Goal: Task Accomplishment & Management: Manage account settings

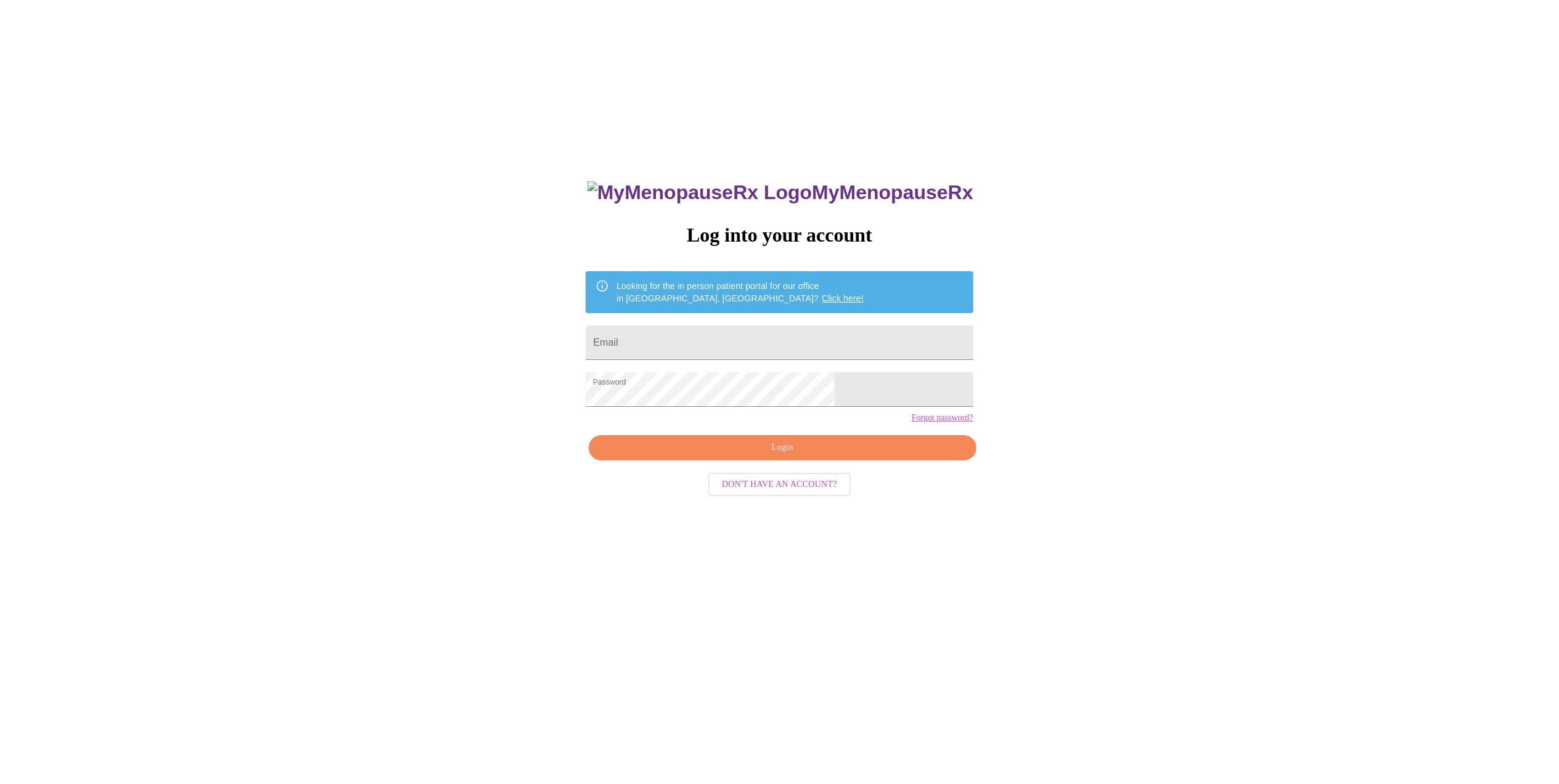
click at [748, 456] on span "Login" at bounding box center [782, 448] width 359 height 15
click at [723, 342] on input "Email" at bounding box center [779, 342] width 387 height 35
type input "[EMAIL_ADDRESS][DOMAIN_NAME]"
click at [786, 467] on div "MyMenopauseRx Log into your account Looking for the in person patient portal fo…" at bounding box center [778, 553] width 412 height 784
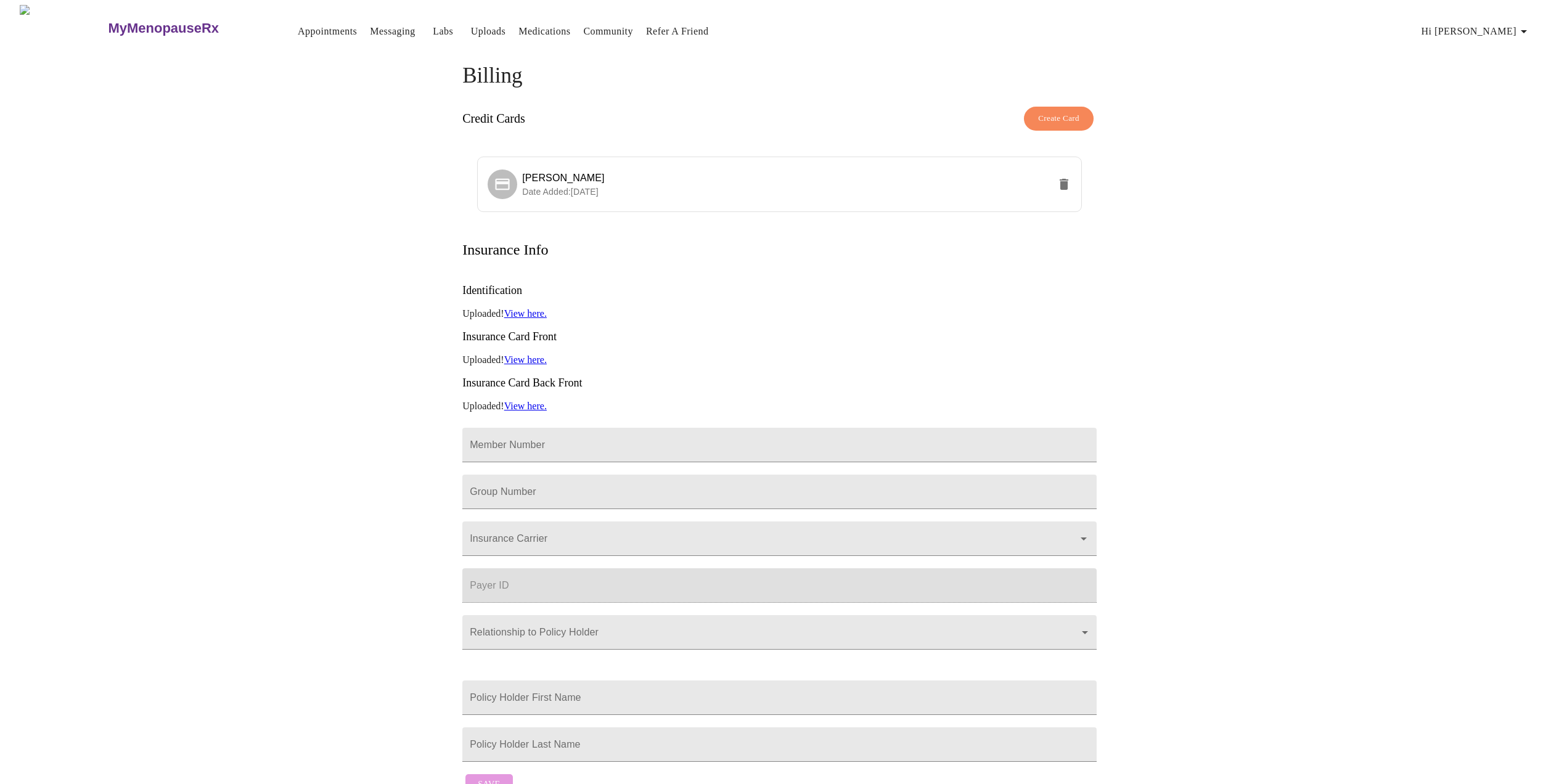
scroll to position [57, 0]
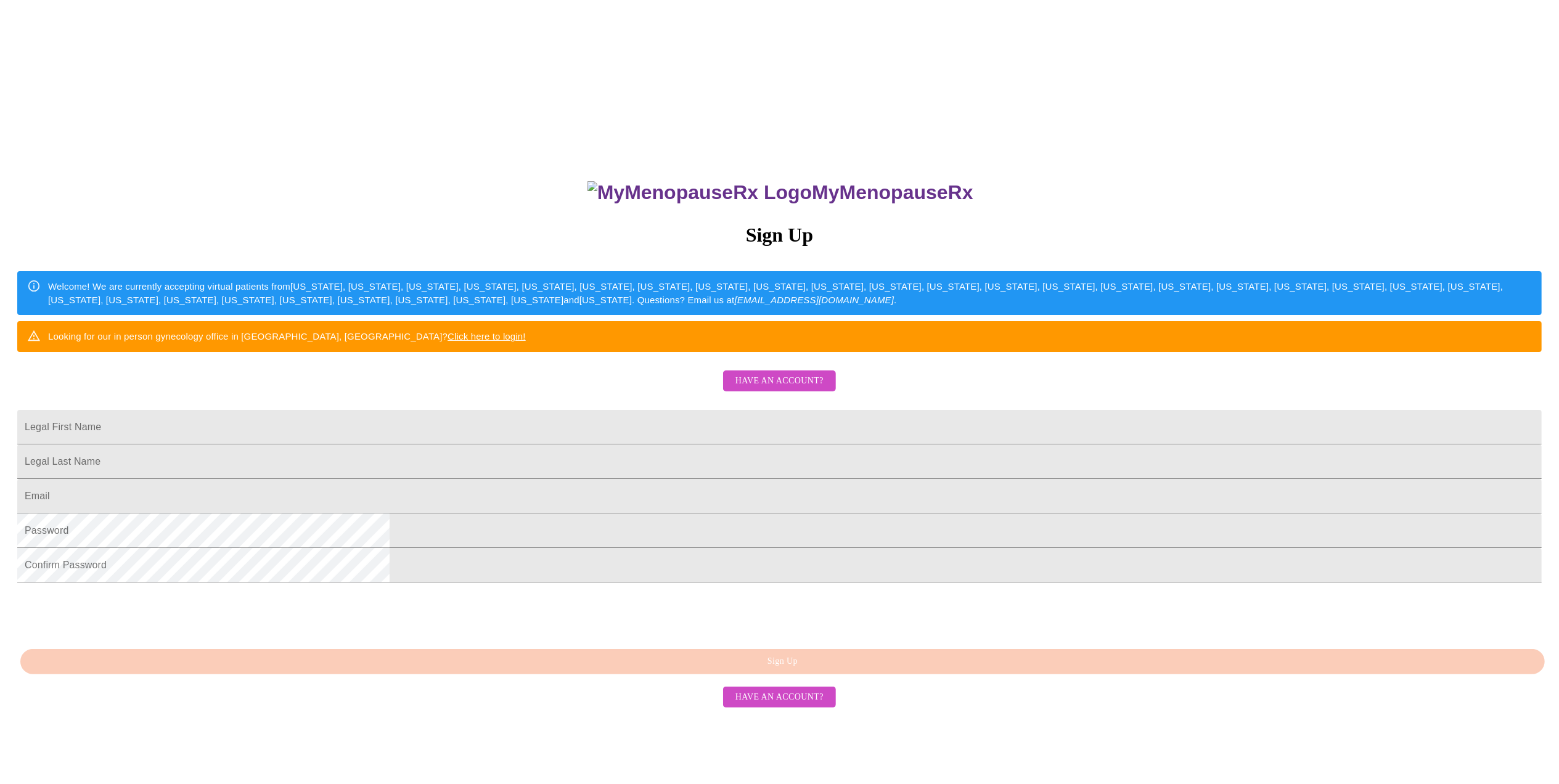
scroll to position [40, 0]
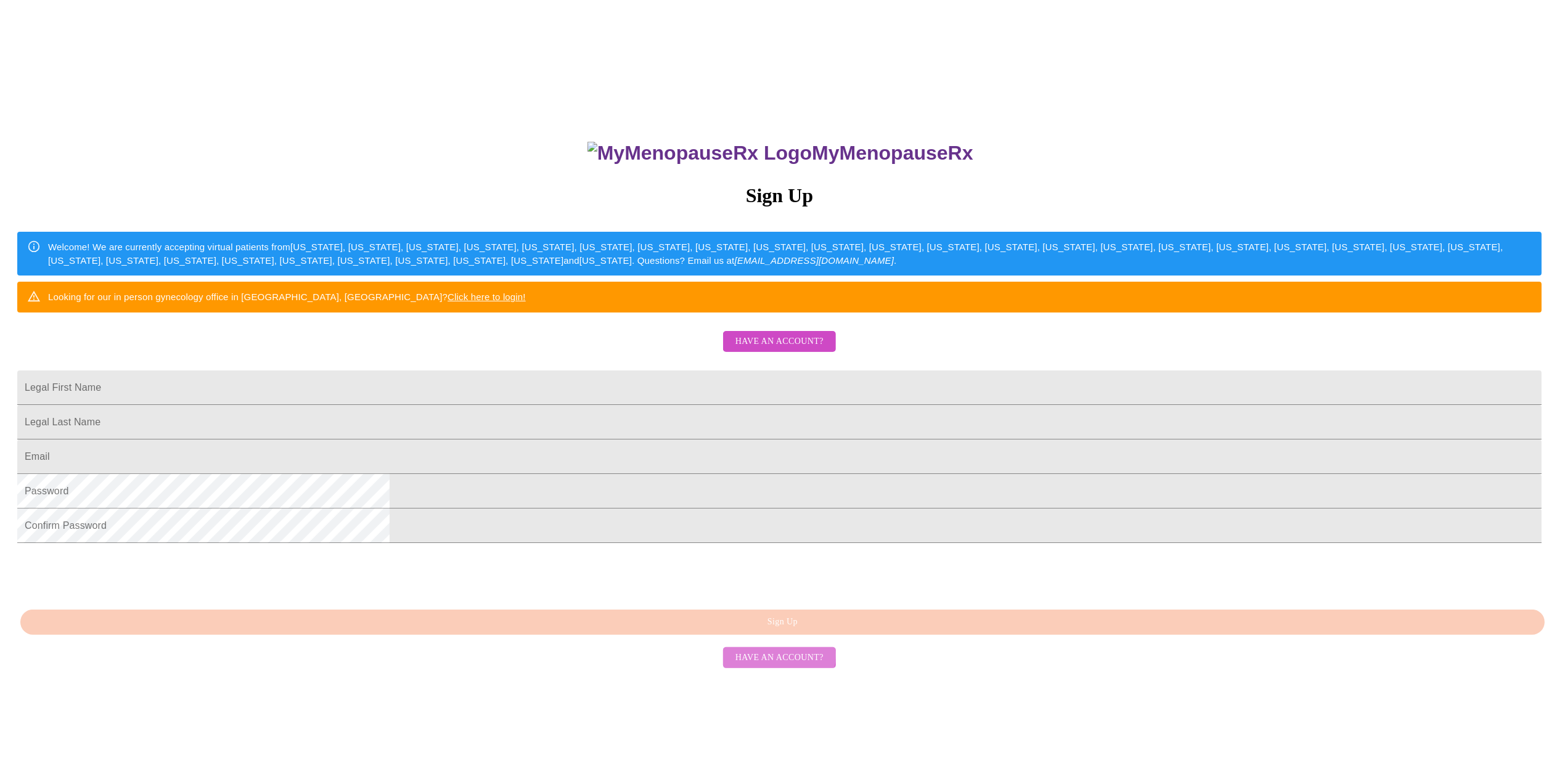
click at [775, 665] on span "Have an account?" at bounding box center [780, 657] width 88 height 15
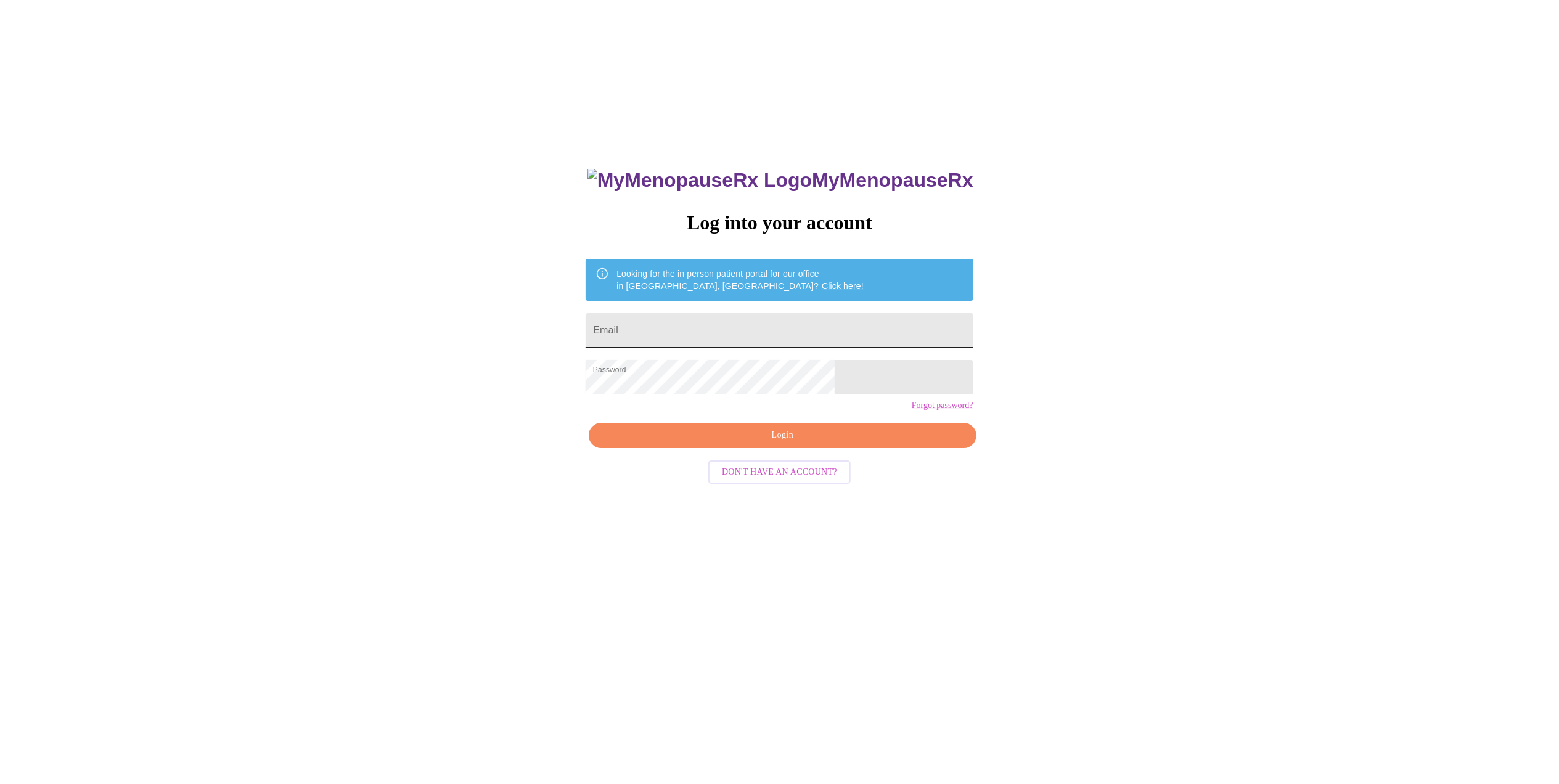
click at [777, 324] on input "Email" at bounding box center [779, 330] width 387 height 35
type input "[EMAIL_ADDRESS][DOMAIN_NAME]"
click at [798, 443] on span "Login" at bounding box center [782, 435] width 359 height 15
click at [822, 281] on link "Click here!" at bounding box center [842, 286] width 42 height 10
